Goal: Task Accomplishment & Management: Manage account settings

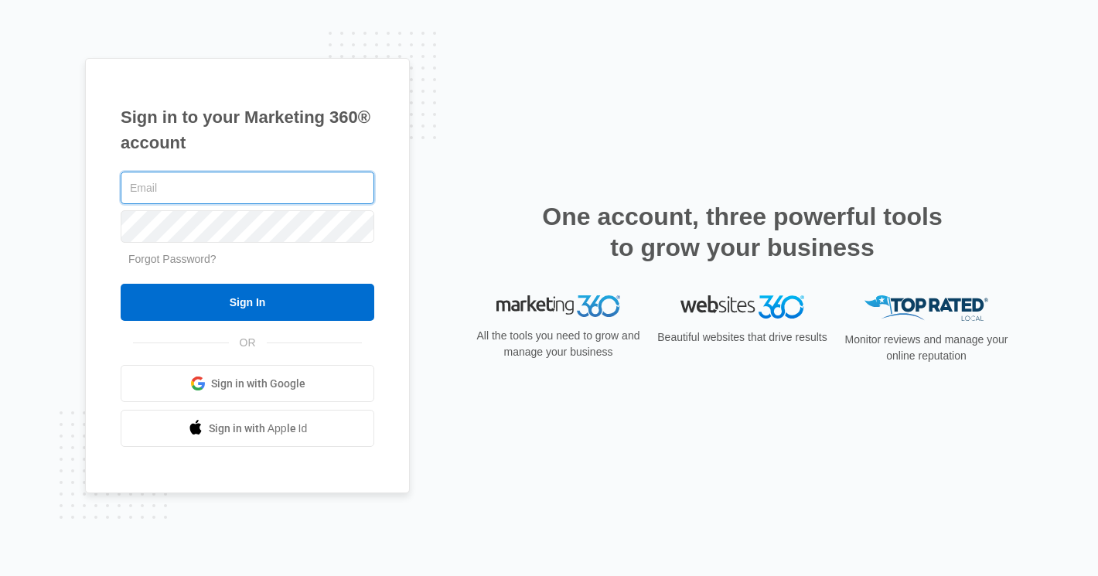
type input "jason.hendrickson01@gmail.com"
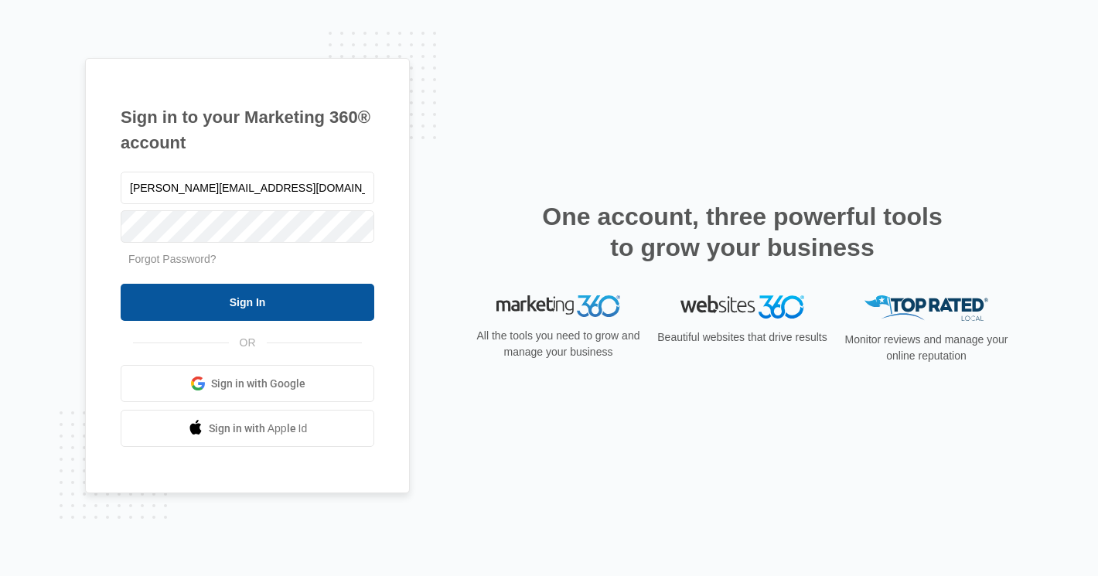
click at [251, 300] on input "Sign In" at bounding box center [248, 302] width 254 height 37
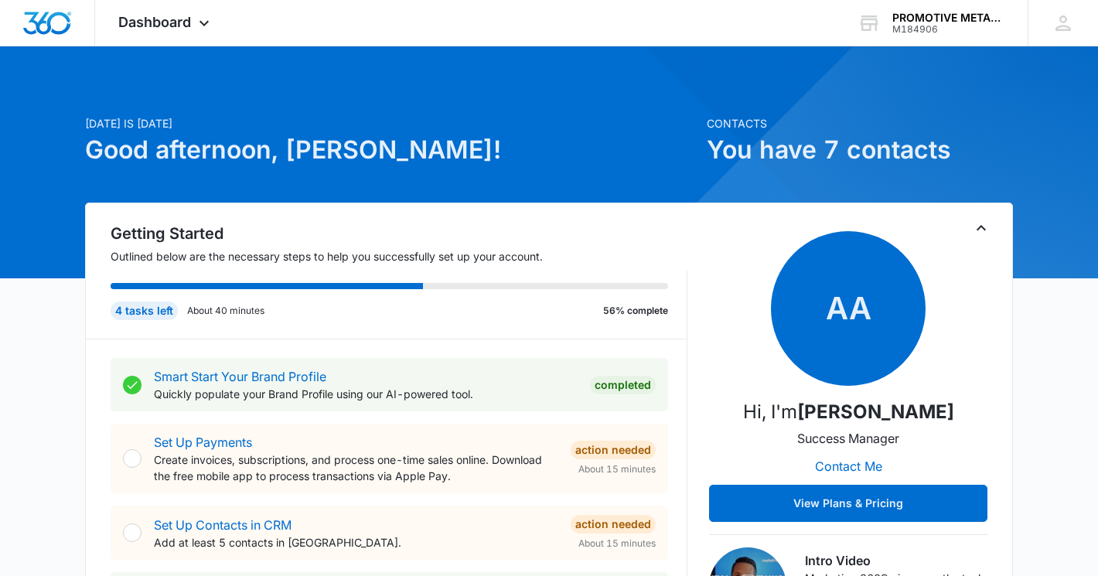
click at [772, 148] on h1 "You have 7 contacts" at bounding box center [860, 149] width 306 height 37
click at [157, 20] on span "Dashboard" at bounding box center [154, 22] width 73 height 16
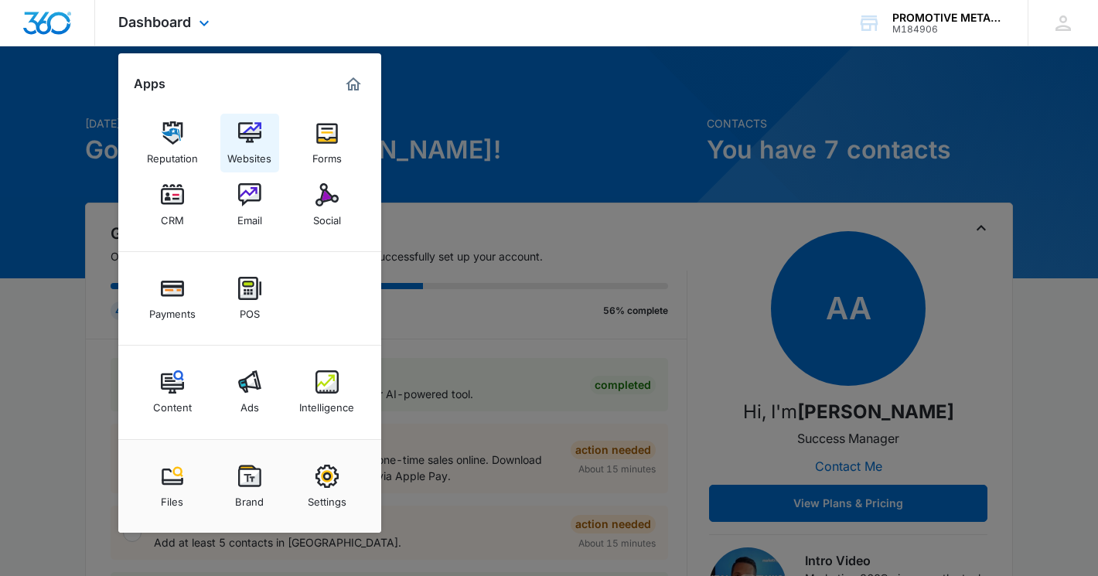
click at [244, 137] on img at bounding box center [249, 132] width 23 height 23
